Goal: Communication & Community: Answer question/provide support

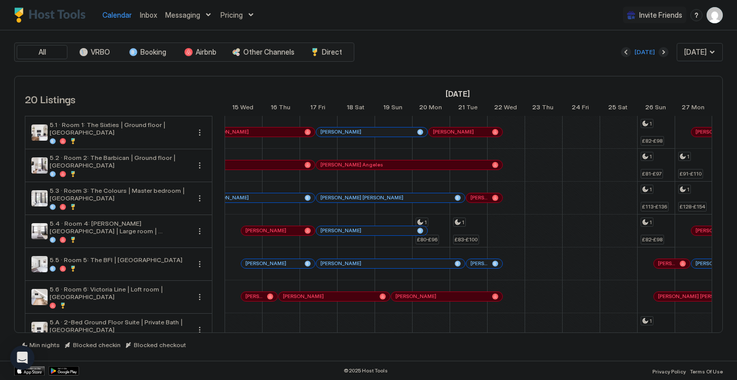
scroll to position [363, 0]
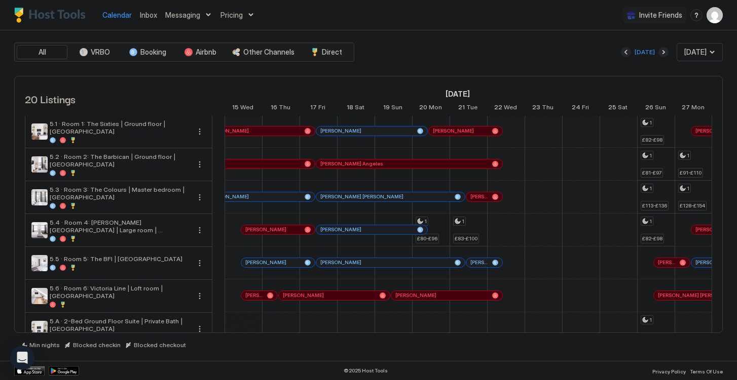
click at [291, 260] on div "[PERSON_NAME]" at bounding box center [272, 262] width 55 height 7
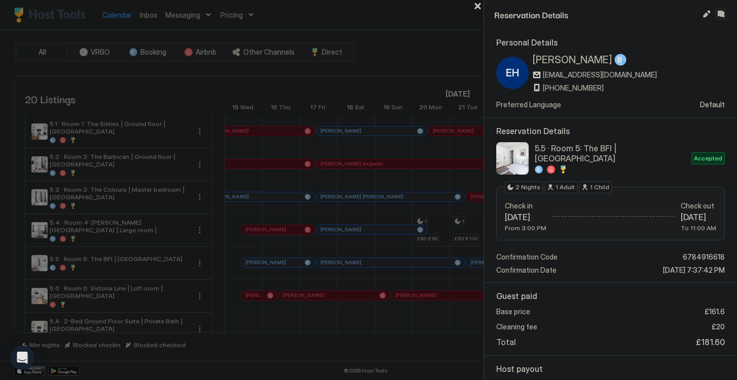
click at [724, 16] on button "Inbox" at bounding box center [720, 14] width 12 height 12
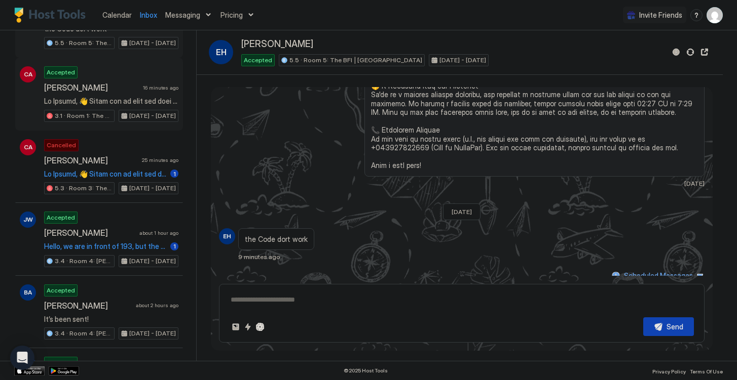
scroll to position [108, 0]
click at [142, 167] on div "Cancelled [PERSON_NAME] 32 minutes ago 1 5.3 · Room 3: The Colours | Master bed…" at bounding box center [111, 166] width 134 height 56
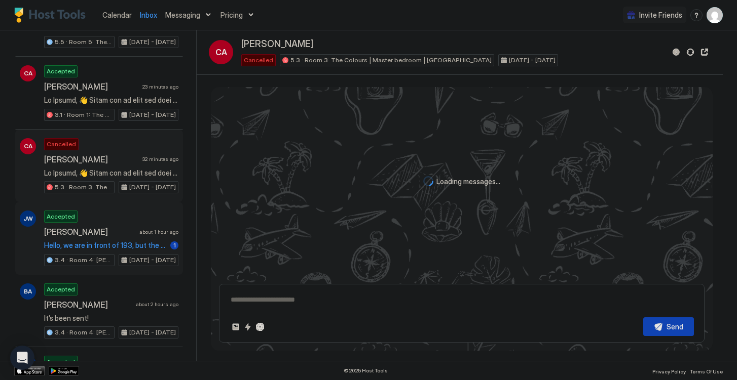
click at [132, 236] on span "[PERSON_NAME]" at bounding box center [89, 232] width 91 height 10
type textarea "*"
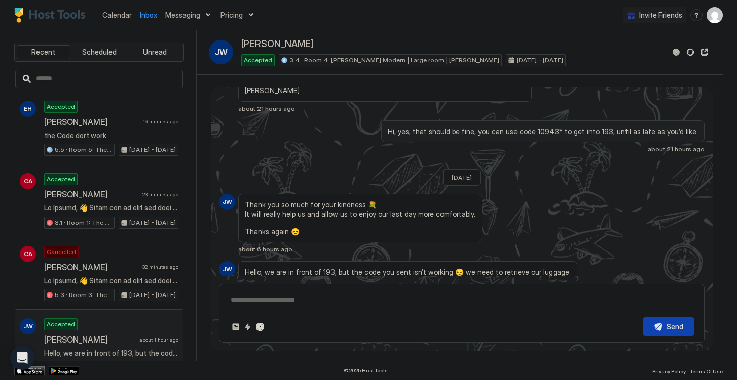
click at [126, 19] on span "Calendar" at bounding box center [116, 15] width 29 height 9
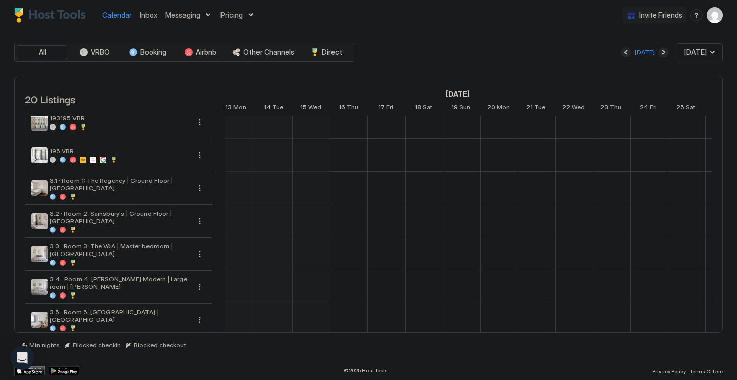
scroll to position [0, 487]
